Goal: Task Accomplishment & Management: Manage account settings

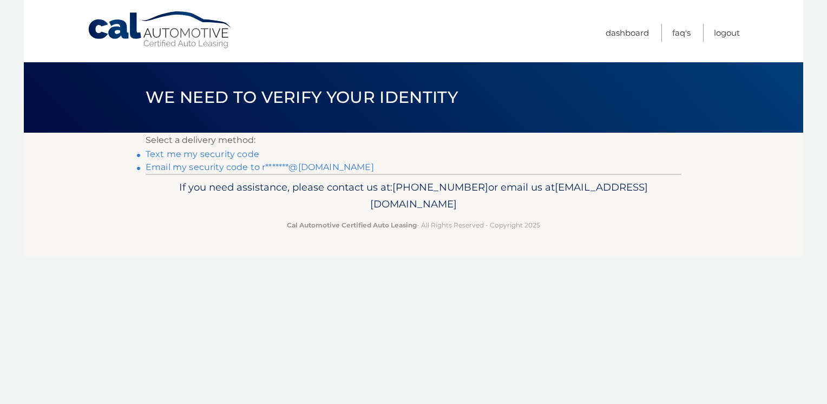
click at [229, 155] on link "Text me my security code" at bounding box center [203, 154] width 114 height 10
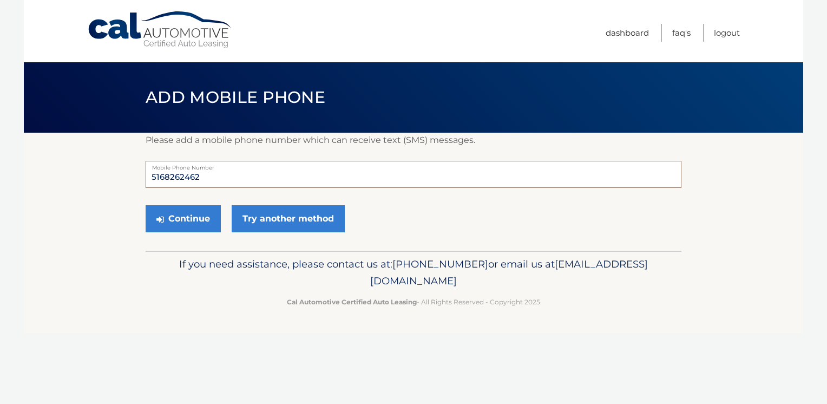
click at [227, 176] on input "5168262462" at bounding box center [414, 174] width 536 height 27
click at [146, 205] on button "Continue" at bounding box center [183, 218] width 75 height 27
type input "5166331378."
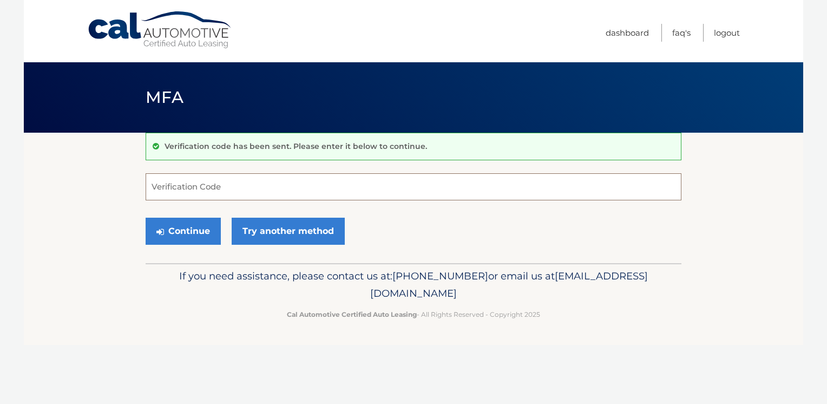
click at [398, 192] on input "Verification Code" at bounding box center [414, 186] width 536 height 27
type input "517963"
click at [179, 229] on button "Continue" at bounding box center [183, 231] width 75 height 27
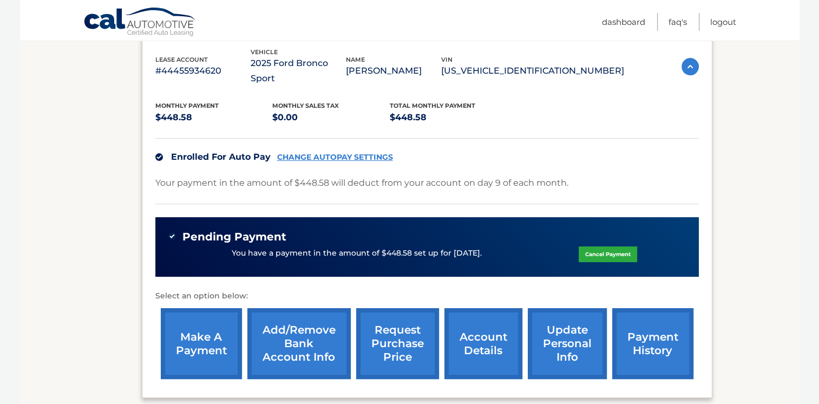
scroll to position [216, 0]
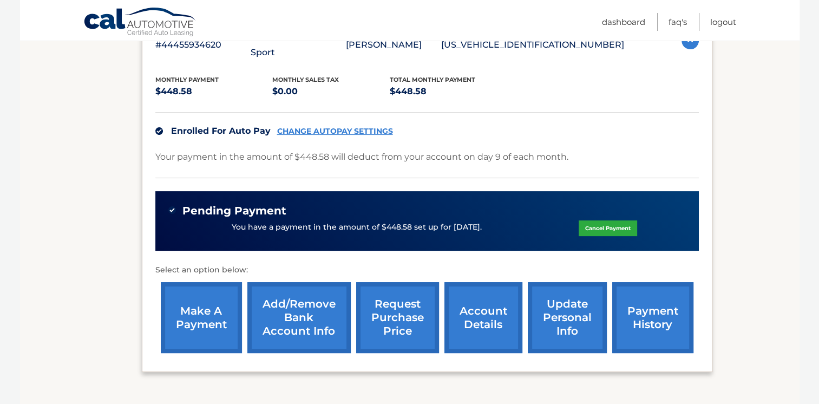
click at [492, 315] on link "account details" at bounding box center [483, 317] width 78 height 71
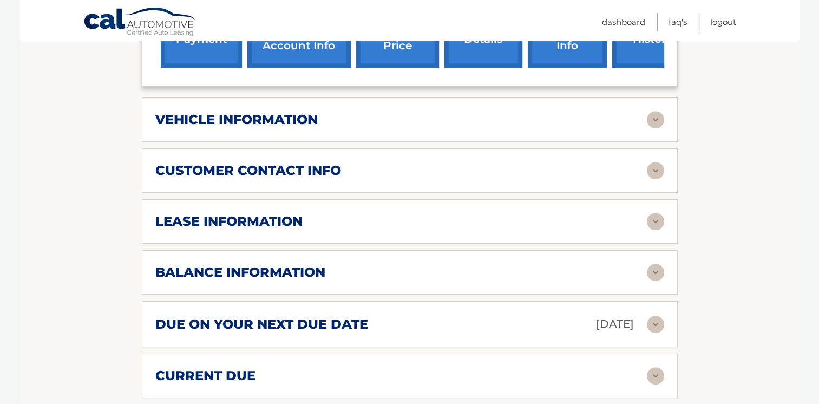
scroll to position [541, 0]
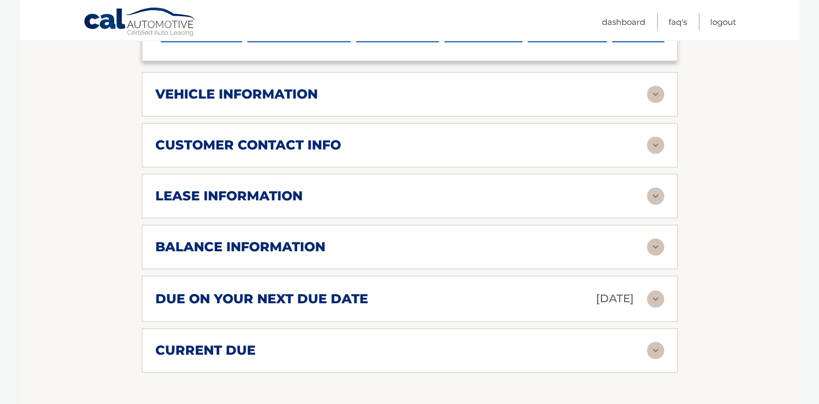
click at [656, 341] on img at bounding box center [655, 349] width 17 height 17
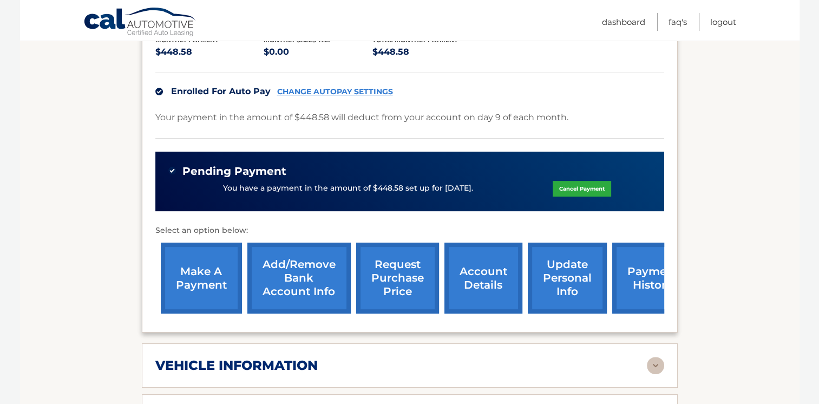
scroll to position [271, 0]
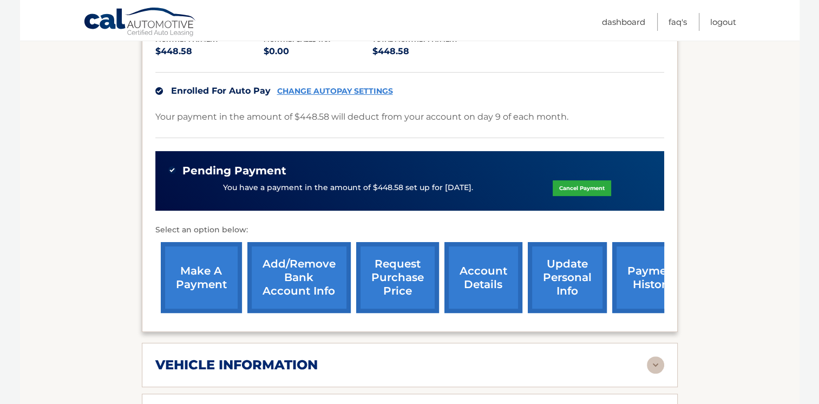
click at [293, 258] on link "Add/Remove bank account info" at bounding box center [298, 277] width 103 height 71
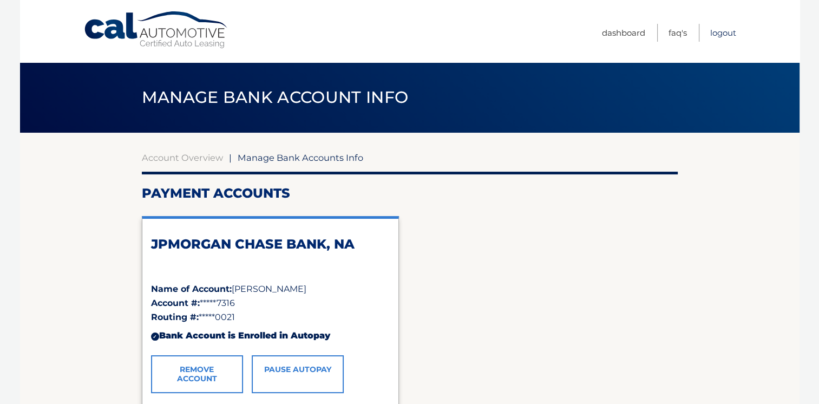
click at [721, 34] on link "Logout" at bounding box center [723, 33] width 26 height 18
